Goal: Task Accomplishment & Management: Complete application form

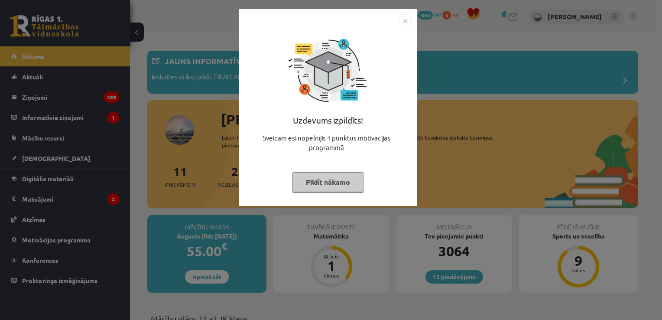
click at [329, 183] on button "Pildīt nākamo" at bounding box center [327, 182] width 71 height 20
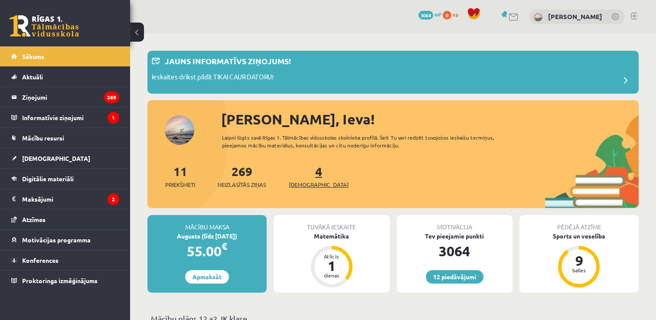
click at [306, 171] on link "4 Ieskaites" at bounding box center [319, 176] width 60 height 26
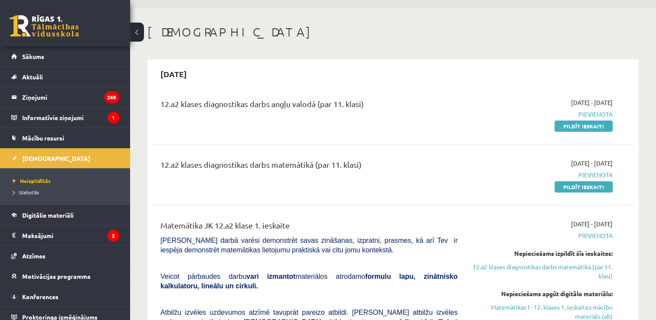
scroll to position [26, 0]
click at [571, 128] on link "Pildīt ieskaiti" at bounding box center [583, 125] width 58 height 11
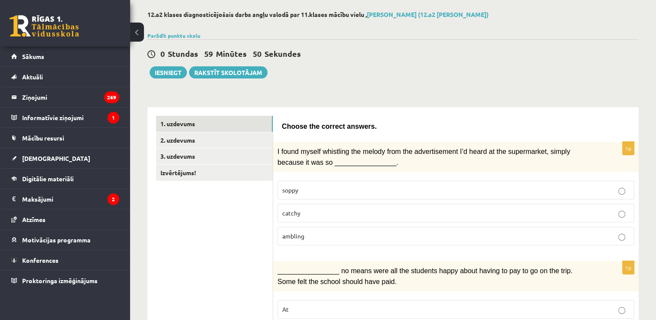
scroll to position [41, 0]
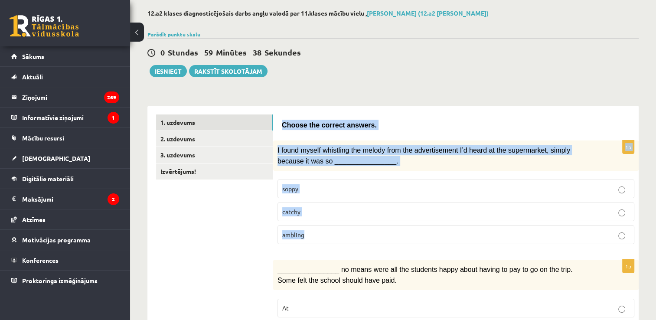
drag, startPoint x: 282, startPoint y: 124, endPoint x: 354, endPoint y: 226, distance: 124.7
drag, startPoint x: 354, startPoint y: 226, endPoint x: 343, endPoint y: 173, distance: 53.5
click at [343, 175] on fieldset "soppy catchy [GEOGRAPHIC_DATA]" at bounding box center [455, 210] width 357 height 71
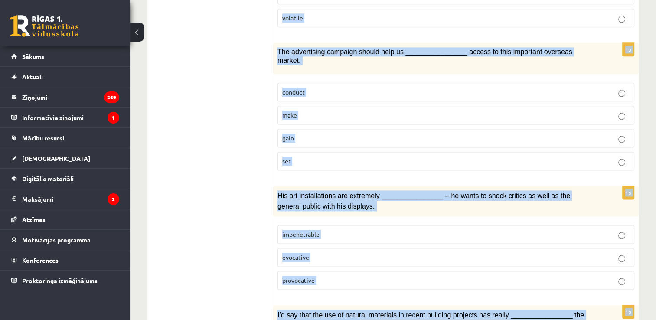
scroll to position [1318, 0]
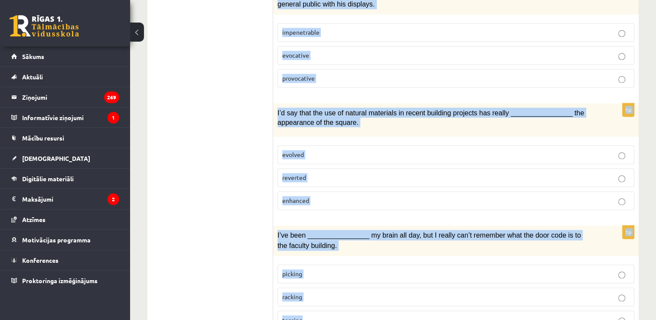
drag, startPoint x: 281, startPoint y: 125, endPoint x: 357, endPoint y: 281, distance: 174.0
copy form "Choose the correct answers. 1p I found myself whistling the melody from the adv…"
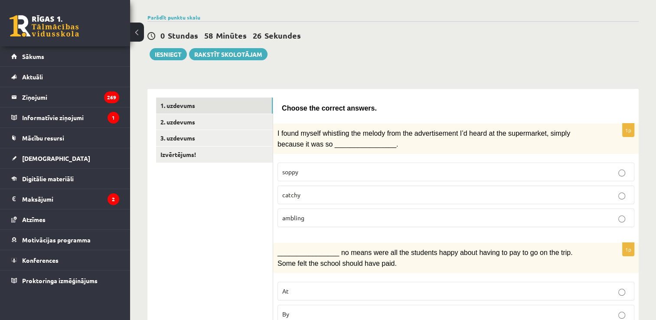
scroll to position [58, 0]
click at [333, 190] on p "catchy" at bounding box center [455, 194] width 347 height 9
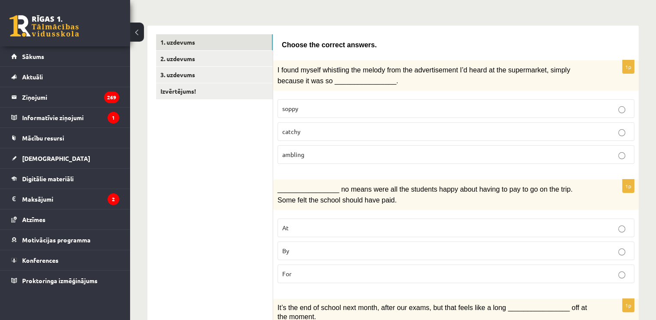
scroll to position [131, 0]
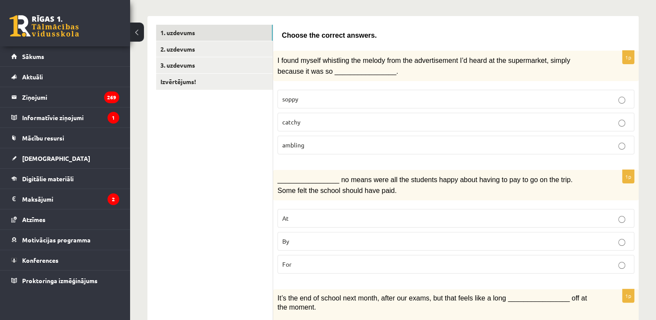
click at [335, 237] on p "By" at bounding box center [455, 241] width 347 height 9
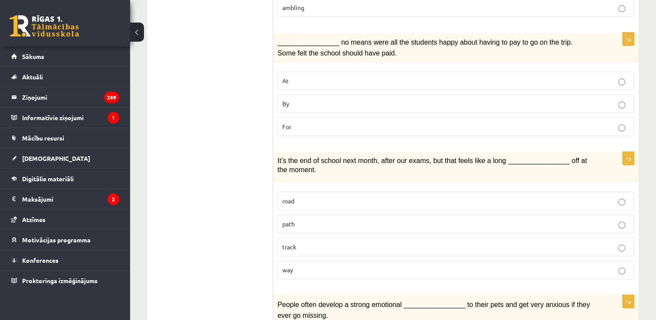
scroll to position [269, 0]
click at [330, 242] on p "track" at bounding box center [455, 246] width 347 height 9
click at [341, 265] on p "way" at bounding box center [455, 269] width 347 height 9
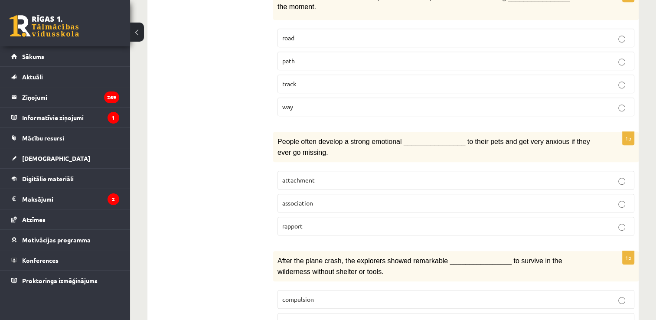
scroll to position [432, 0]
click at [309, 175] on span "attachment" at bounding box center [298, 179] width 32 height 8
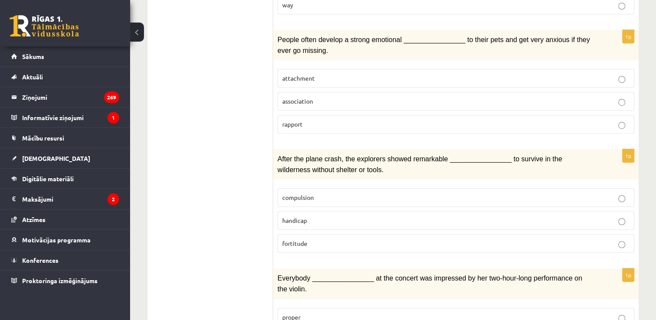
scroll to position [536, 0]
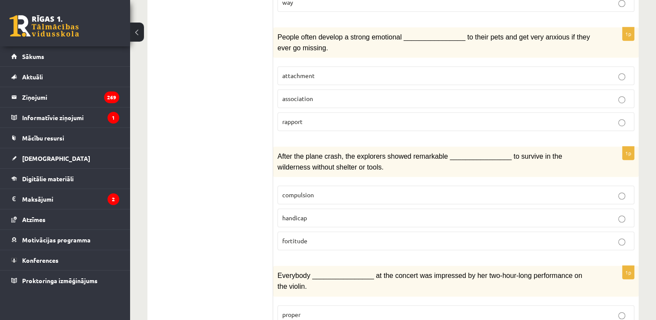
click at [307, 191] on span "compulsion" at bounding box center [298, 195] width 32 height 8
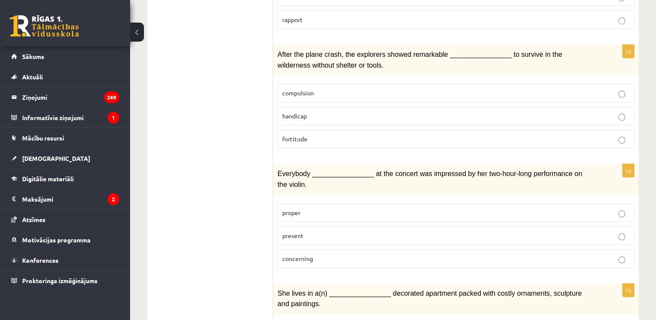
scroll to position [638, 0]
click at [309, 231] on p "present" at bounding box center [455, 235] width 347 height 9
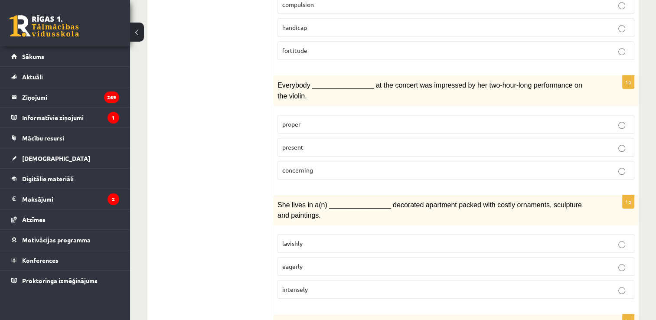
scroll to position [731, 0]
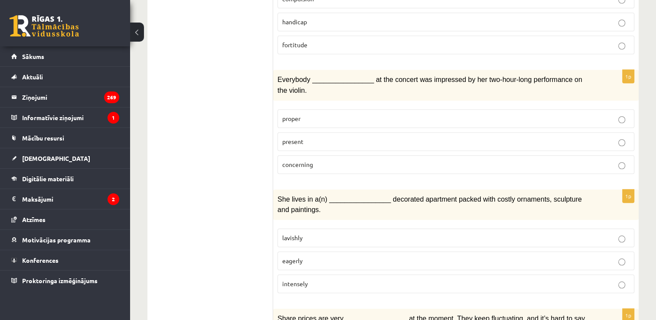
click at [313, 233] on p "lavishly" at bounding box center [455, 237] width 347 height 9
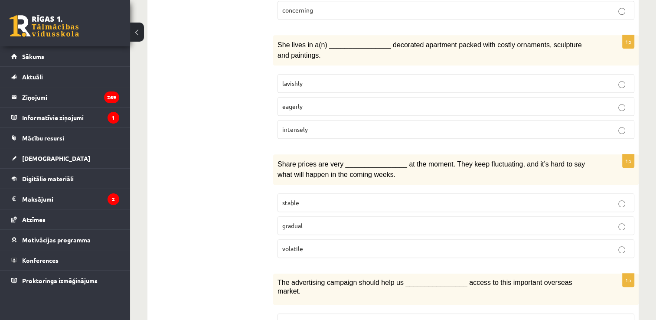
scroll to position [887, 0]
click at [496, 243] on p "volatile" at bounding box center [455, 247] width 347 height 9
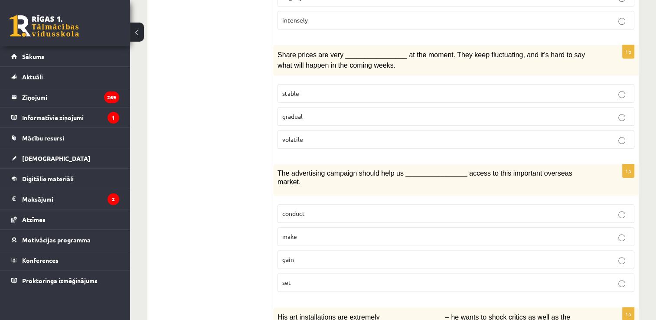
scroll to position [995, 0]
click at [437, 250] on label "gain" at bounding box center [455, 259] width 357 height 19
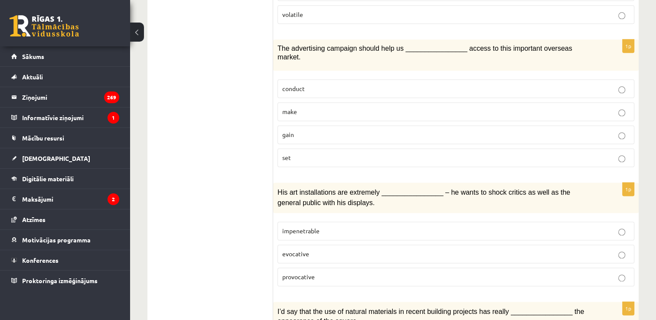
scroll to position [1120, 0]
click at [394, 272] on p "provocative" at bounding box center [455, 276] width 347 height 9
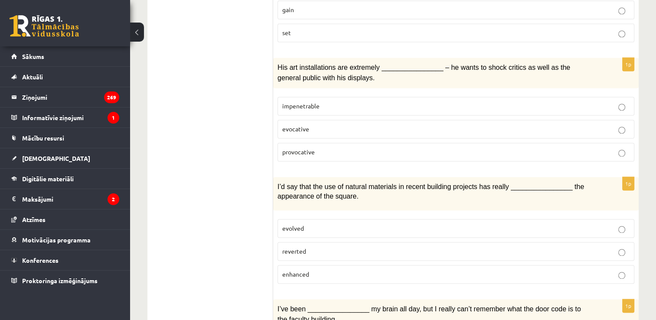
scroll to position [1257, 0]
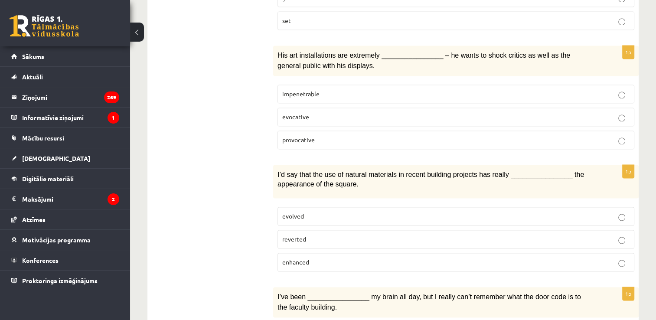
click at [445, 257] on p "enhanced" at bounding box center [455, 261] width 347 height 9
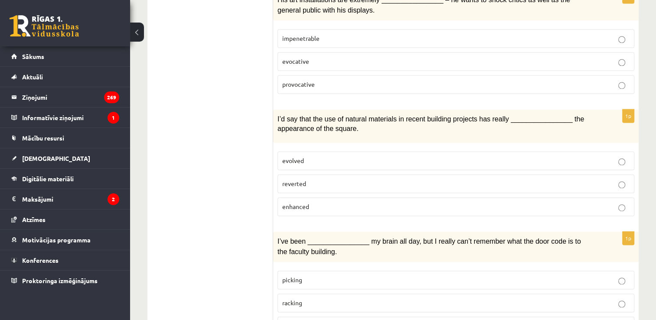
scroll to position [1318, 0]
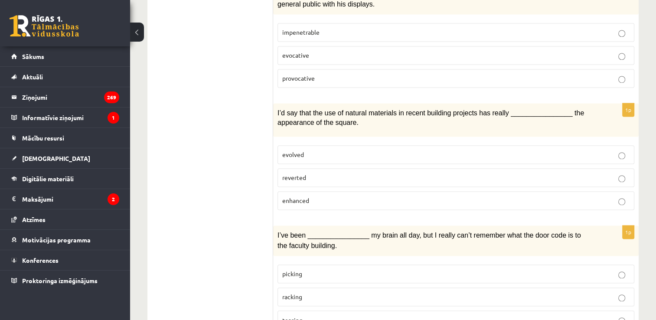
click at [436, 287] on label "racking" at bounding box center [455, 296] width 357 height 19
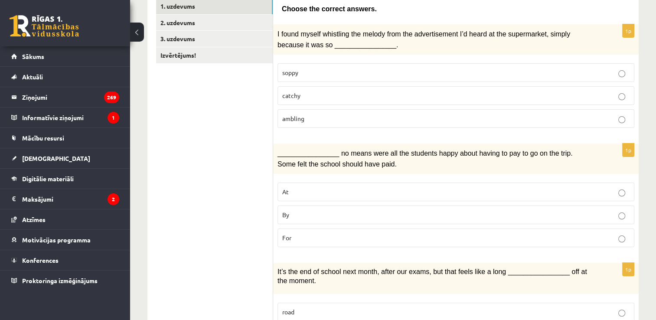
scroll to position [0, 0]
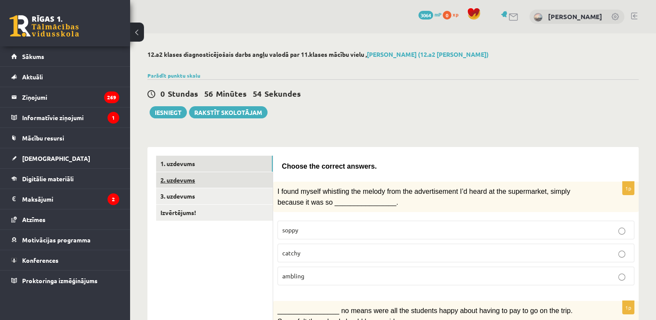
click at [234, 179] on link "2. uzdevums" at bounding box center [214, 180] width 117 height 16
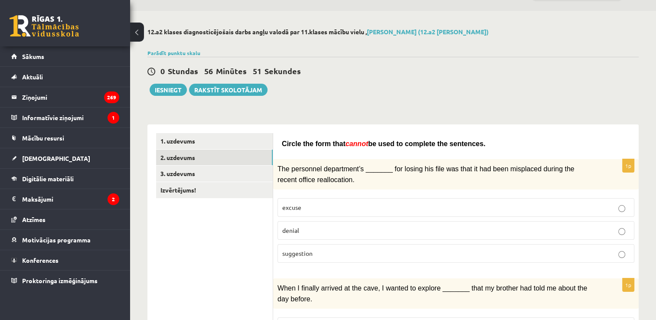
scroll to position [24, 0]
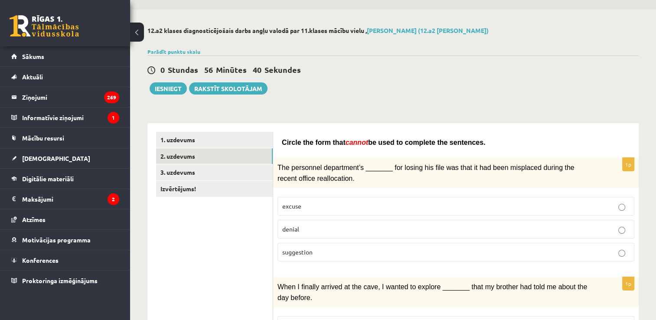
click at [313, 205] on p "excuse" at bounding box center [455, 205] width 347 height 9
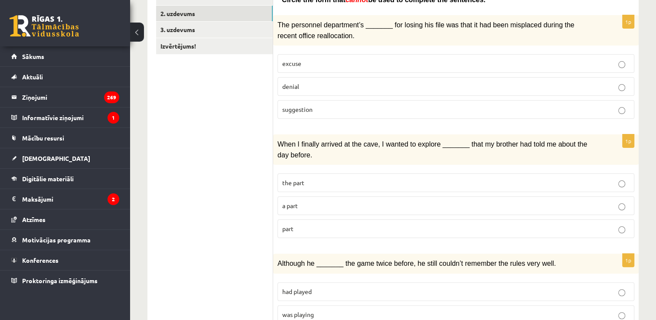
scroll to position [168, 0]
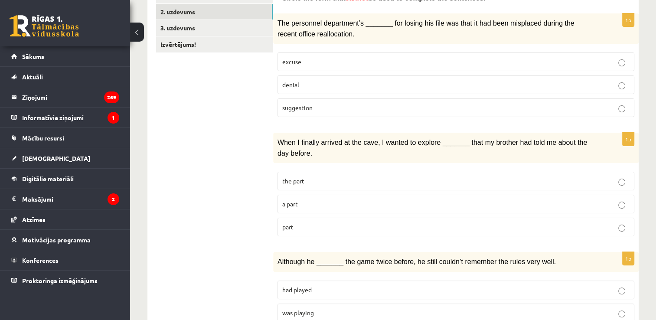
click at [316, 224] on p "part" at bounding box center [455, 226] width 347 height 9
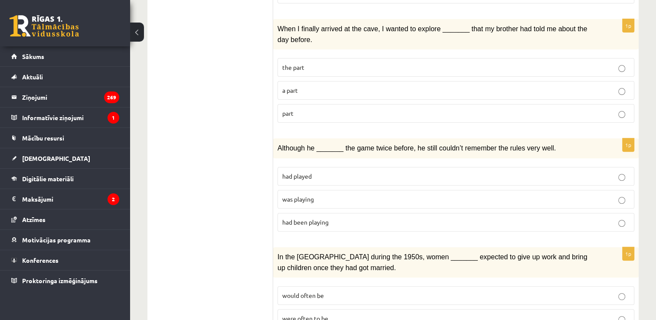
scroll to position [283, 0]
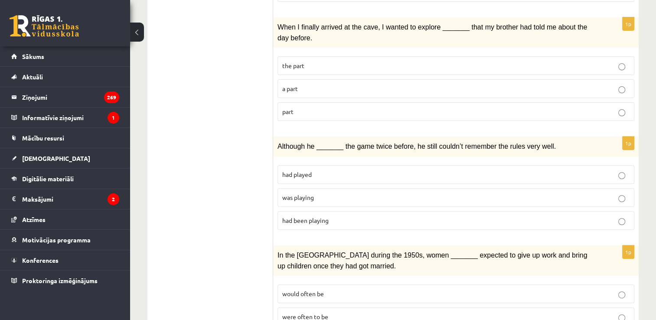
click at [296, 170] on span "had played" at bounding box center [296, 174] width 29 height 8
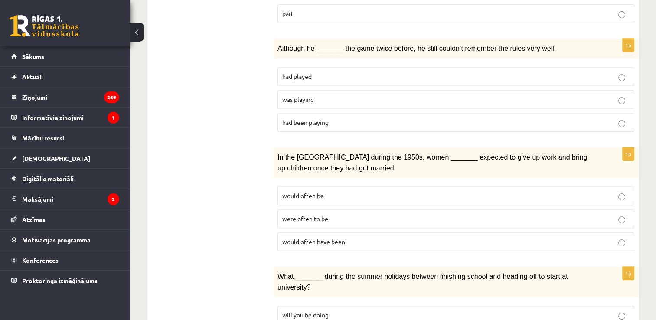
scroll to position [391, 0]
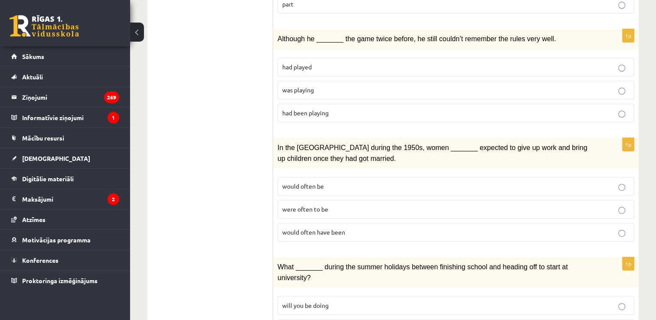
click at [309, 228] on span "would often have been" at bounding box center [313, 232] width 63 height 8
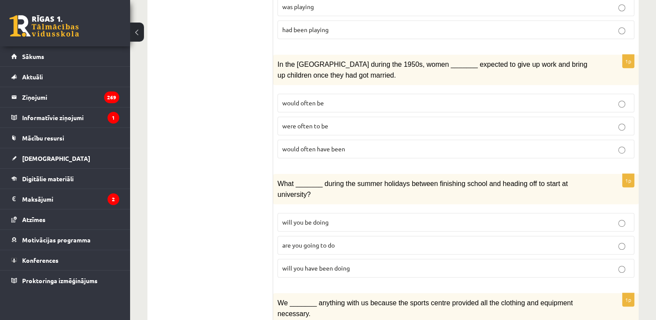
scroll to position [476, 0]
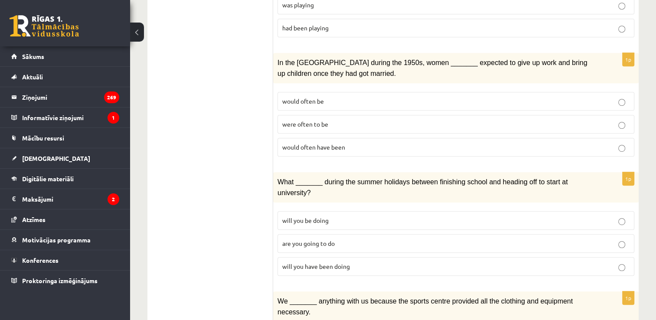
click at [300, 239] on span "are you going to do" at bounding box center [308, 243] width 52 height 8
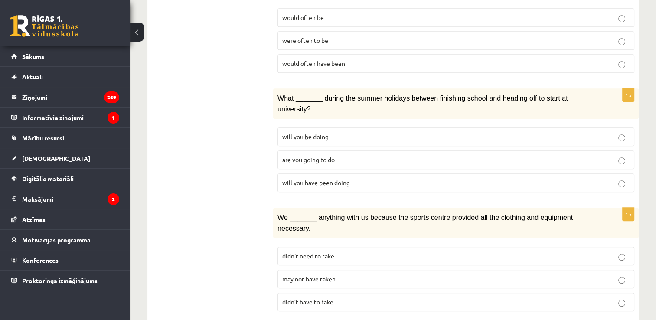
scroll to position [559, 0]
click at [288, 179] on span "will you have been doing" at bounding box center [316, 183] width 68 height 8
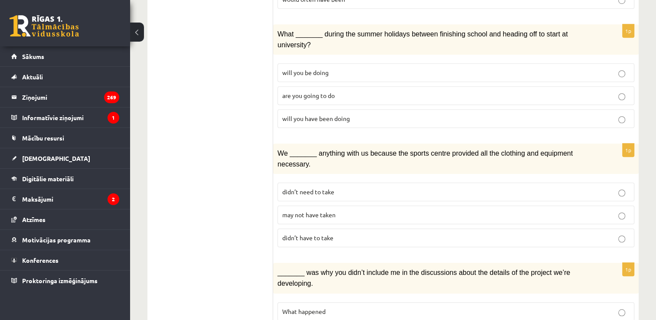
scroll to position [626, 0]
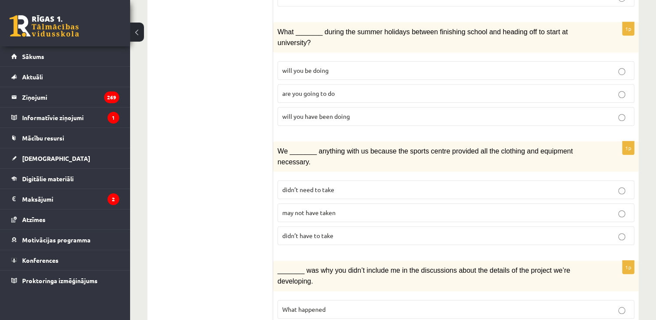
click at [290, 208] on span "may not have taken" at bounding box center [308, 212] width 53 height 8
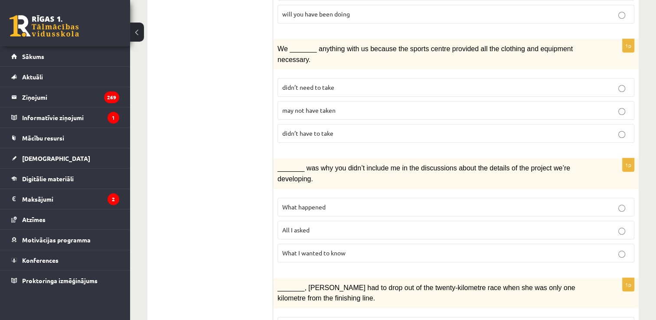
scroll to position [728, 0]
click at [287, 202] on p "What happened" at bounding box center [455, 206] width 347 height 9
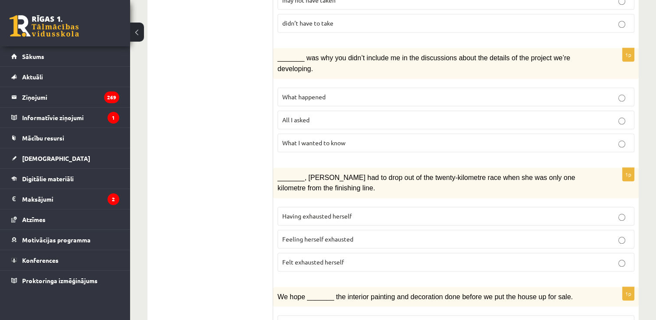
scroll to position [841, 0]
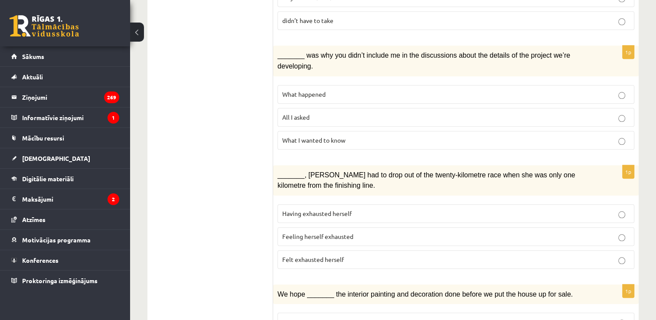
click at [296, 255] on p "Felt exhausted herself" at bounding box center [455, 259] width 347 height 9
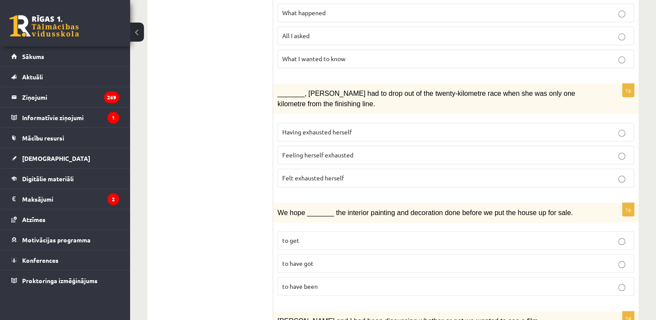
scroll to position [922, 0]
click at [295, 282] on span "to have been" at bounding box center [300, 286] width 36 height 8
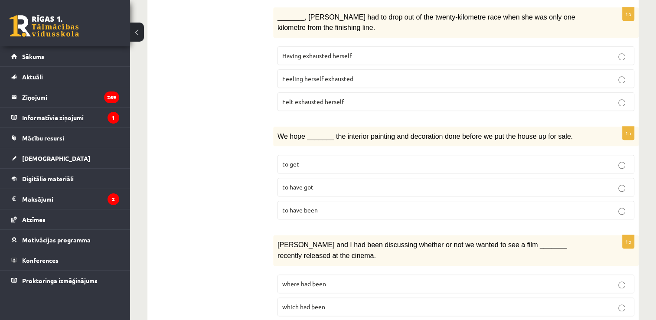
scroll to position [999, 0]
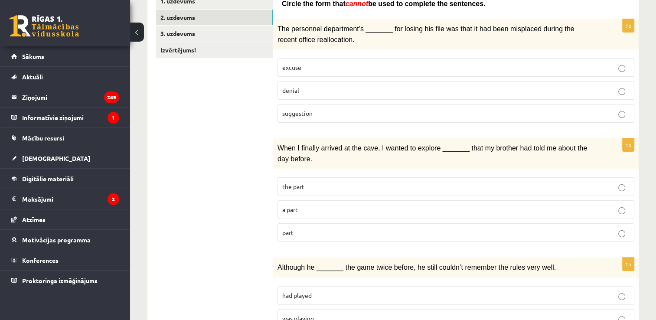
scroll to position [0, 0]
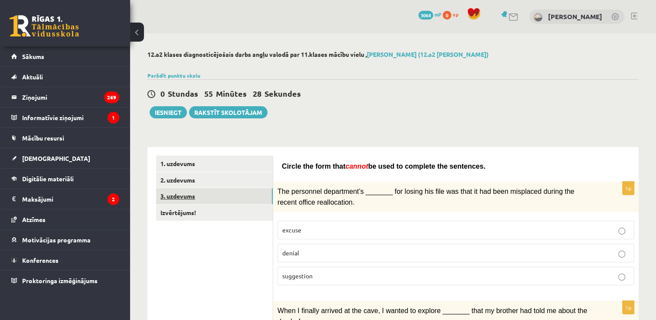
click at [247, 189] on link "3. uzdevums" at bounding box center [214, 196] width 117 height 16
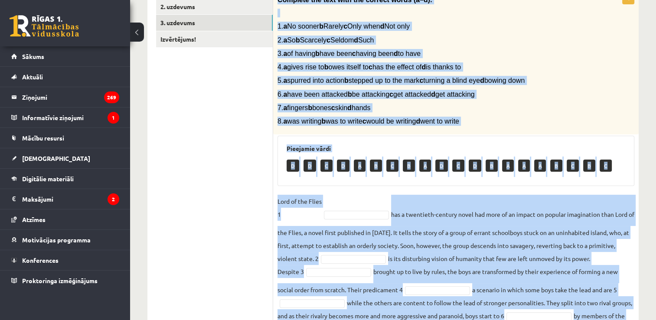
scroll to position [276, 0]
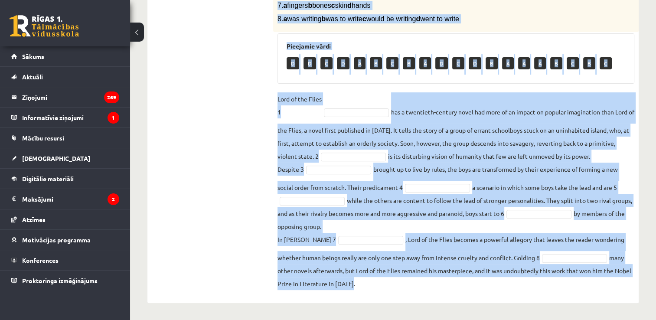
drag, startPoint x: 276, startPoint y: 62, endPoint x: 423, endPoint y: 304, distance: 283.6
click at [423, 304] on div "12.a2 klases diagnosticējošais darbs angļu valodā par 11.klases mācību vielu , …" at bounding box center [393, 39] width 526 height 562
copy div "Complete the text with the correct words (a–d). 1. a No sooner b Rarely c Only …"
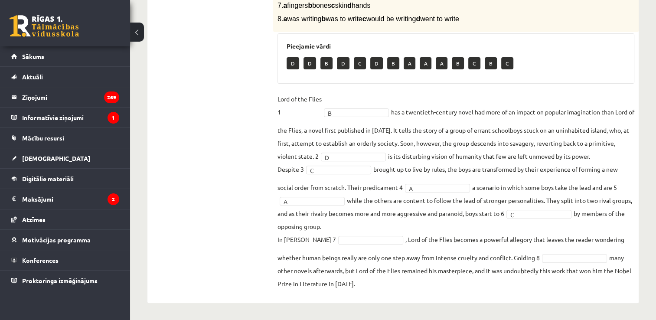
click at [386, 234] on fieldset "Lord of the Flies 1 B * has a twentieth-century novel had more of an impact on …" at bounding box center [455, 191] width 357 height 198
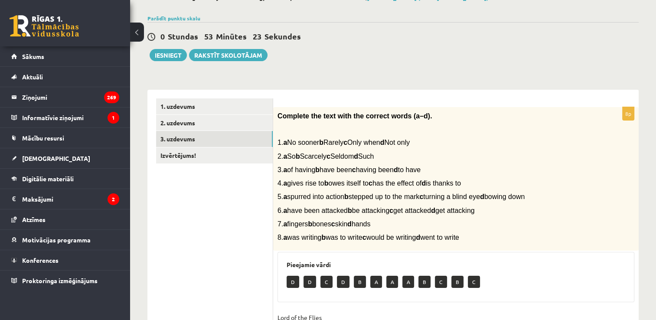
scroll to position [57, 0]
click at [256, 159] on link "Izvērtējums!" at bounding box center [214, 155] width 117 height 16
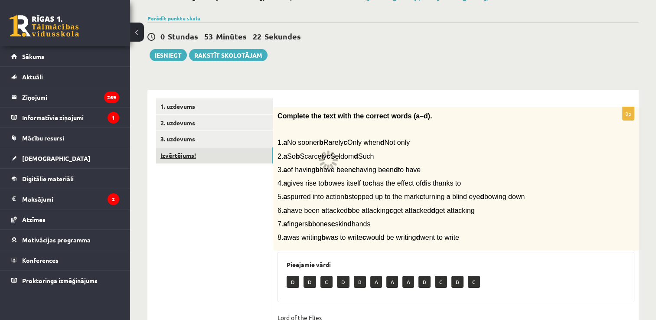
scroll to position [33, 0]
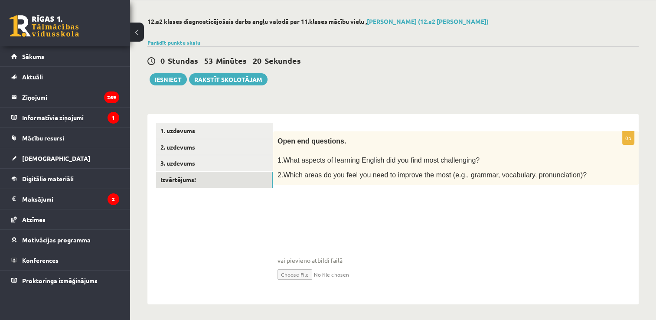
click at [312, 209] on fieldset "vai pievieno atbildi failā Iesniegtā atbilde" at bounding box center [455, 246] width 357 height 89
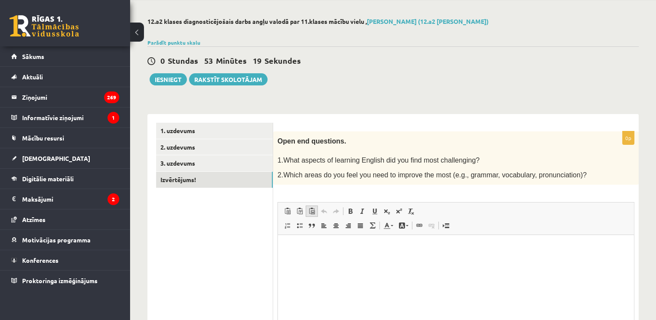
scroll to position [0, 0]
click at [310, 250] on p "Editor, wiswyg-editor-user-answer-47024869675380" at bounding box center [455, 248] width 338 height 9
drag, startPoint x: 421, startPoint y: 161, endPoint x: 427, endPoint y: 159, distance: 6.2
click at [427, 159] on span "1.What aspects of learning English did you find most challenging?" at bounding box center [378, 159] width 202 height 7
copy span "t c"
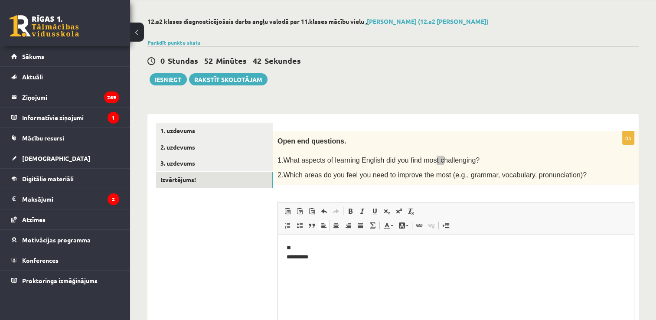
click at [312, 264] on html "**********" at bounding box center [456, 253] width 356 height 36
click at [356, 259] on p "**********" at bounding box center [455, 253] width 339 height 18
click at [349, 192] on div "**********" at bounding box center [455, 256] width 365 height 251
click at [354, 263] on html "**********" at bounding box center [456, 253] width 356 height 36
click at [368, 259] on p "**********" at bounding box center [455, 253] width 339 height 18
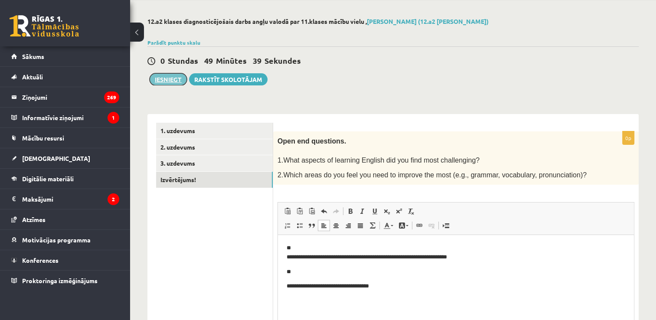
click at [166, 81] on button "Iesniegt" at bounding box center [167, 79] width 37 height 12
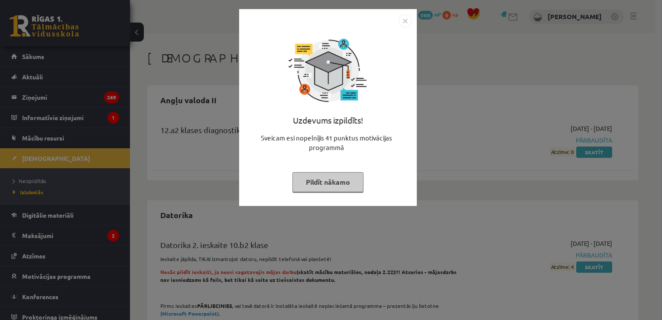
click at [321, 180] on button "Pildīt nākamo" at bounding box center [327, 182] width 71 height 20
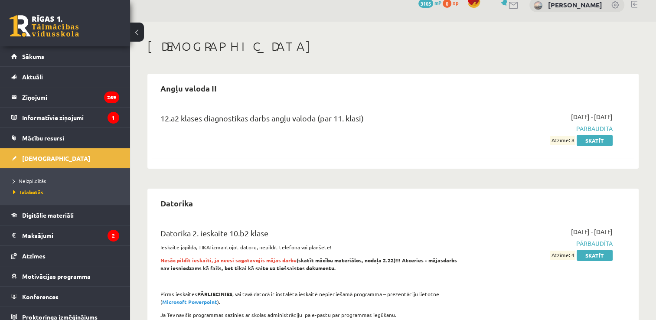
scroll to position [12, 0]
click at [102, 61] on link "Sākums" at bounding box center [65, 56] width 108 height 20
